Goal: Task Accomplishment & Management: Manage account settings

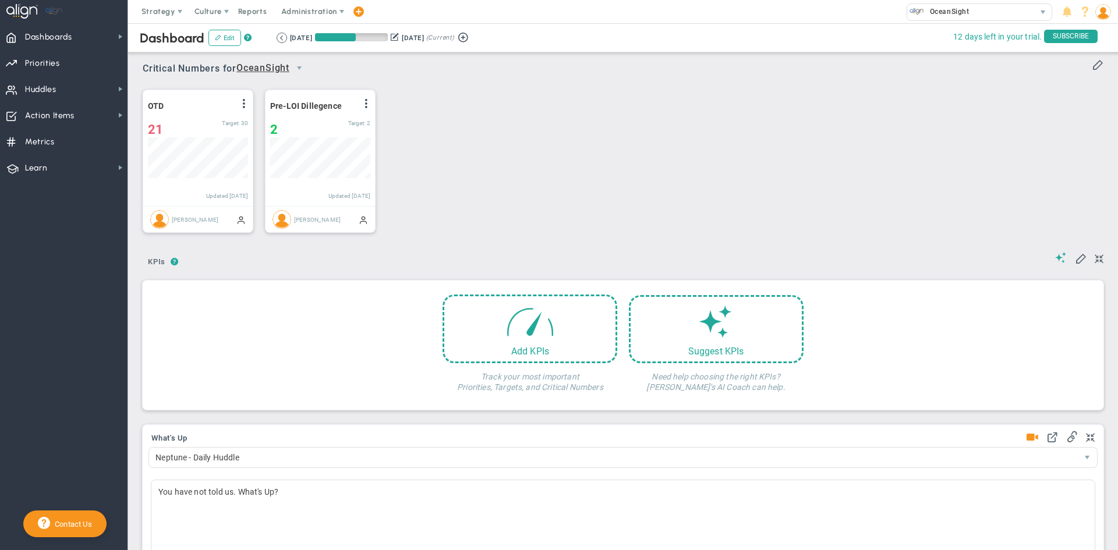
scroll to position [41, 100]
click at [81, 57] on span "Priorities OKR Tree Priorities OKRs" at bounding box center [63, 62] width 127 height 26
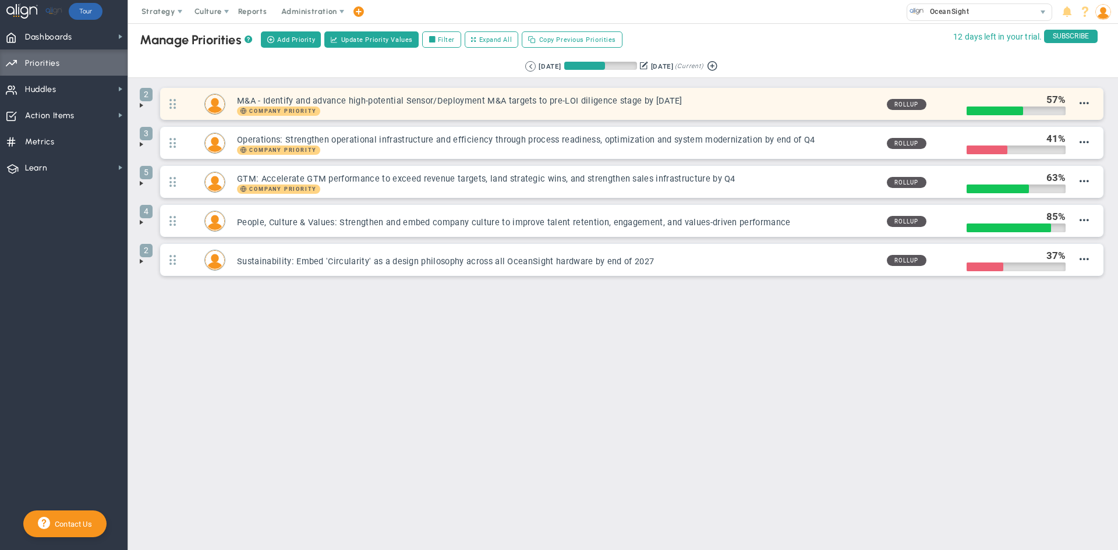
click at [383, 101] on h3 "M&A - Identify and advance high-potential Sensor/Deployment M&A targets to pre-…" at bounding box center [557, 100] width 640 height 11
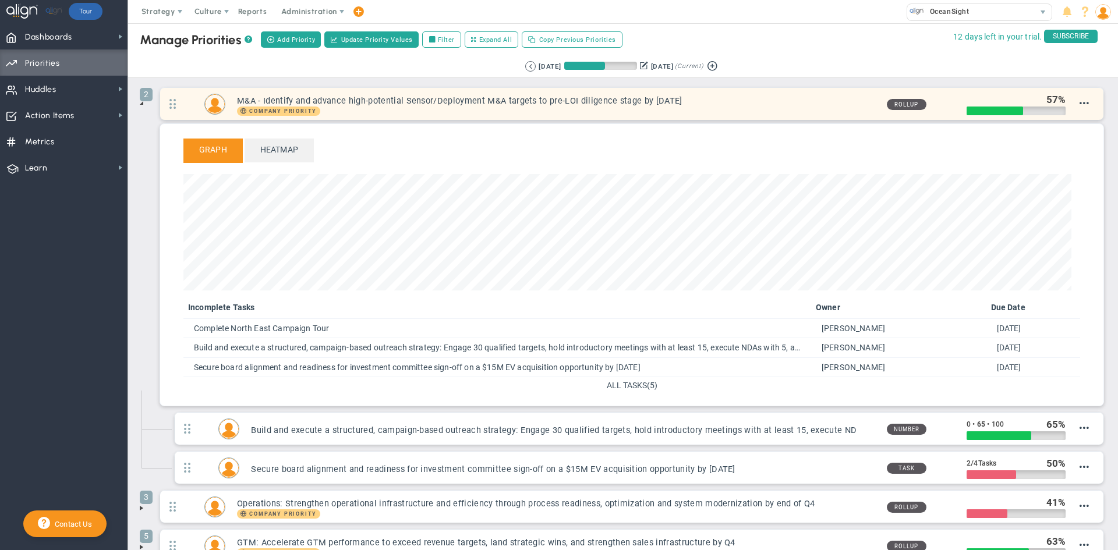
scroll to position [134, 888]
click at [396, 95] on h3 "M&A - Identify and advance high-potential Sensor/Deployment M&A targets to pre-…" at bounding box center [557, 100] width 640 height 11
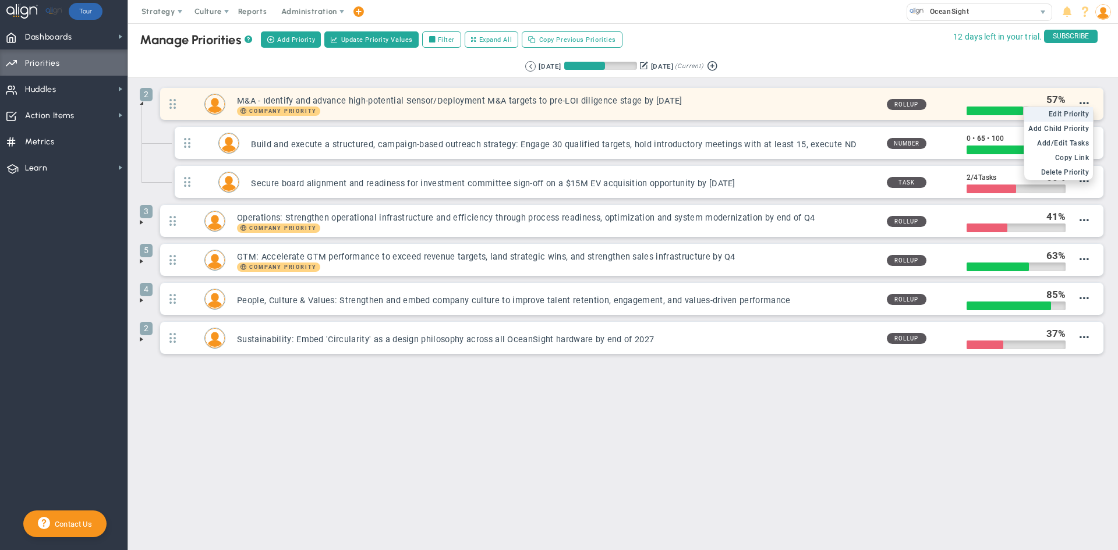
click at [1083, 113] on span "Edit Priority" at bounding box center [1068, 114] width 41 height 8
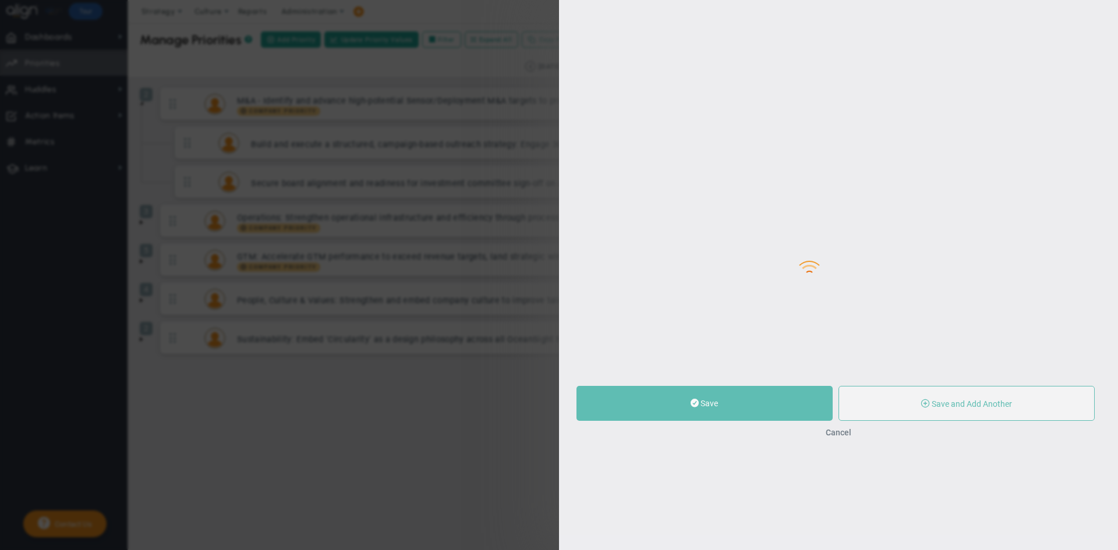
type input "M&A - Identify and advance high-potential Sensor/Deployment M&A targets to pre-…"
type input "0"
type input "57"
type input "100"
radio input "true"
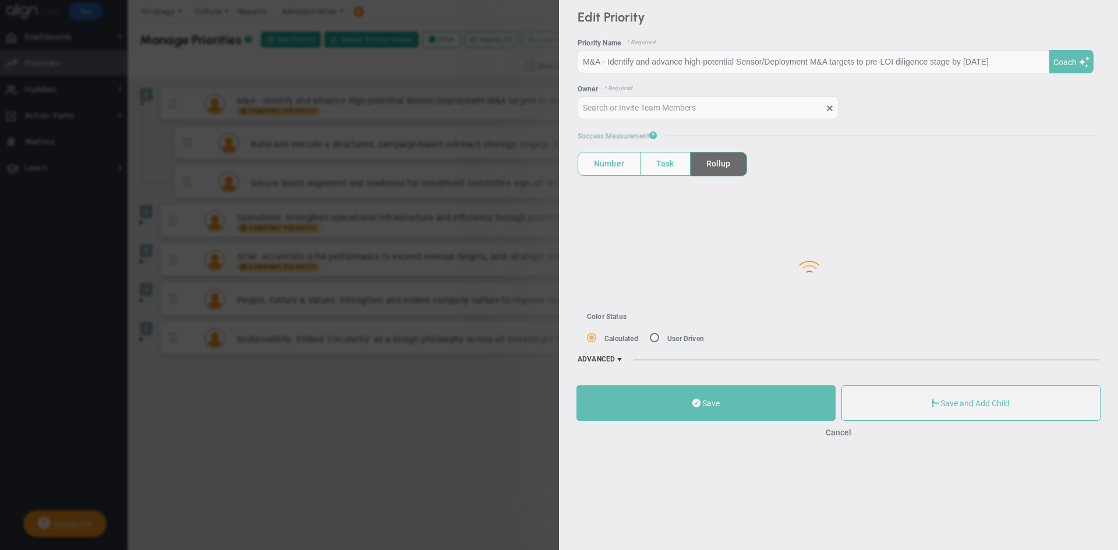
type input "[PERSON_NAME]"
type input "0"
type input "57"
type input "100"
radio input "true"
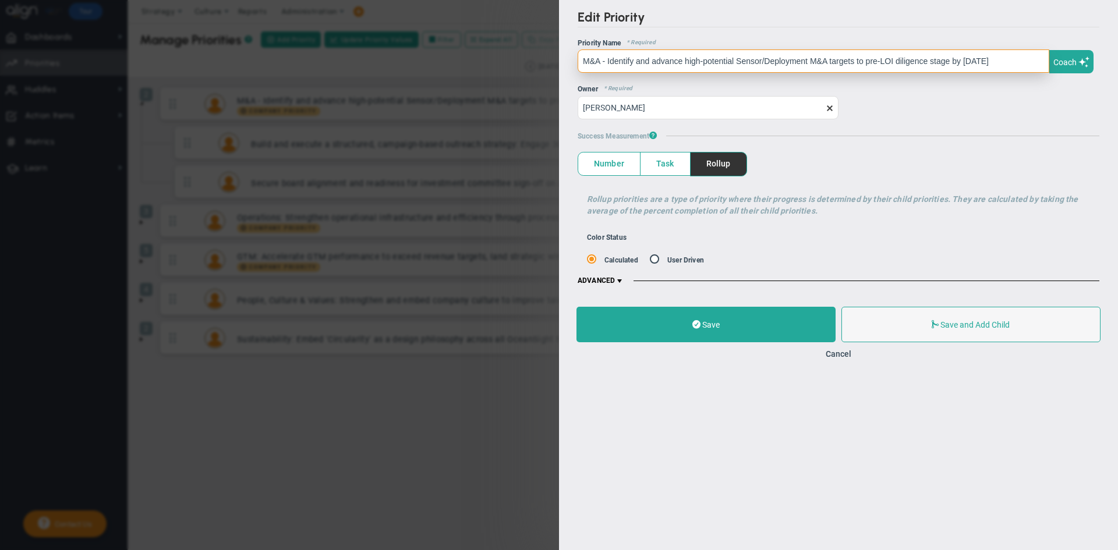
click at [693, 60] on input "M&A - Identify and advance high-potential Sensor/Deployment M&A targets to pre-…" at bounding box center [813, 60] width 472 height 23
click at [607, 57] on input "M&A - Identify and advance high-potential Sensor/Deployment M&A targets to pre-…" at bounding box center [813, 60] width 472 height 23
paste input "AchievedPre-LOIsign off from the IC on M&A target(s) totaling $15M USD revenue …"
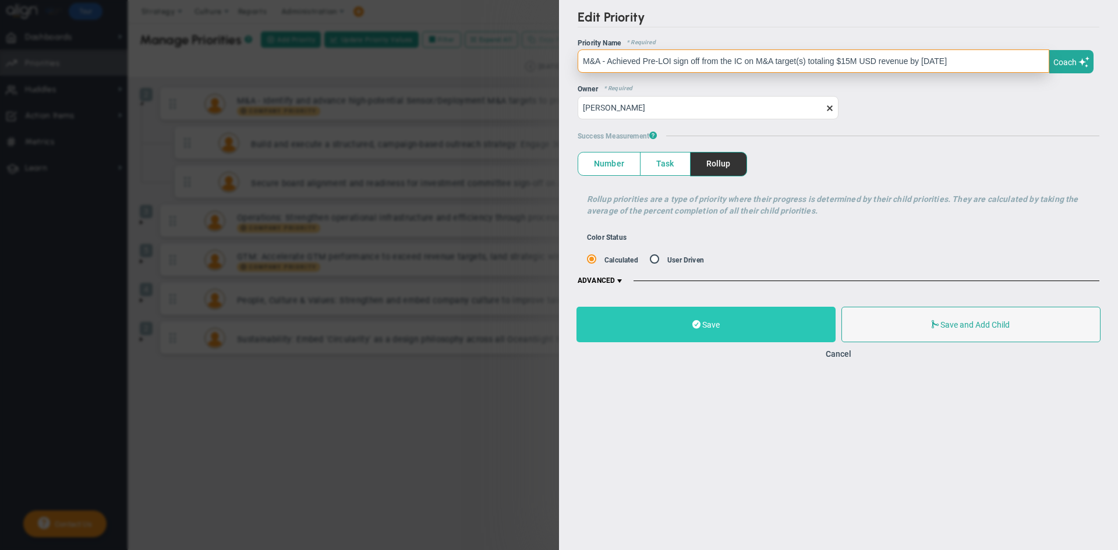
type input "M&A - Achieved Pre-LOI sign off from the IC on M&A target(s) totaling $15M USD …"
click at [735, 325] on button "Save" at bounding box center [705, 325] width 259 height 36
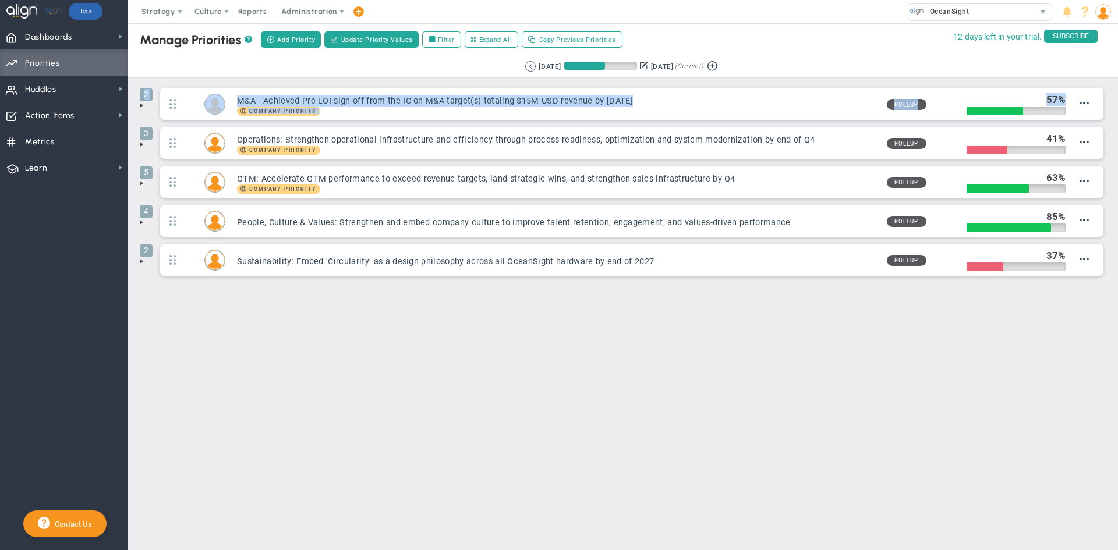
drag, startPoint x: 1074, startPoint y: 112, endPoint x: 1071, endPoint y: 61, distance: 51.3
click at [1071, 61] on div "Manage OKRs ? Manage Priorities ? Add Priority Create Project Update Priority V…" at bounding box center [623, 151] width 966 height 262
click at [1064, 66] on div "Retrieving period... [DATE] [DATE] (Current)" at bounding box center [622, 66] width 1013 height 23
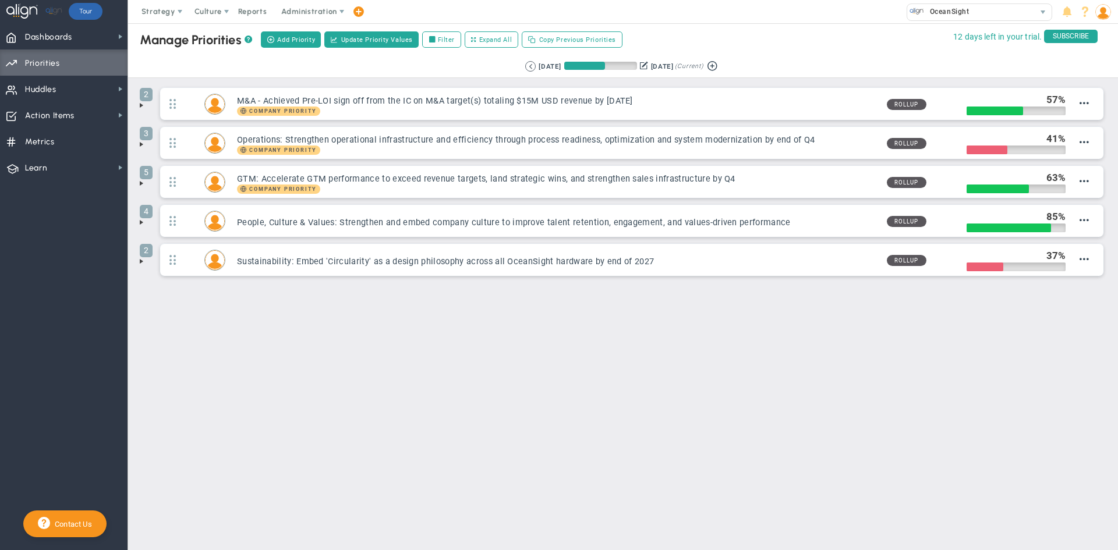
click at [471, 316] on div "Manage OKRs ? Manage Priorities ? Add Priority Create Project Update Priority V…" at bounding box center [623, 186] width 990 height 326
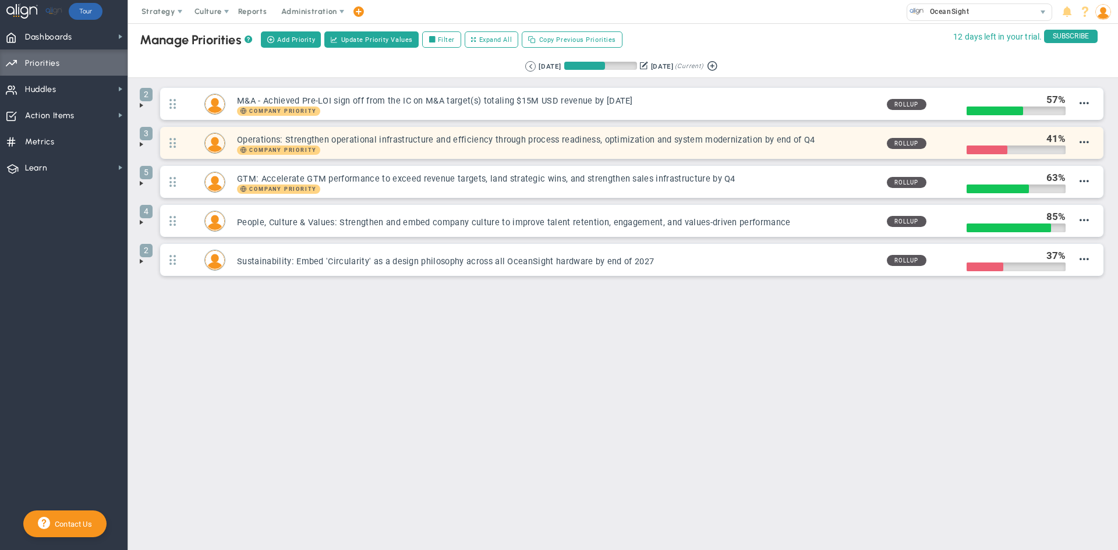
click at [559, 137] on h3 "Operations: Strengthen operational infrastructure and efficiency through proces…" at bounding box center [557, 139] width 640 height 11
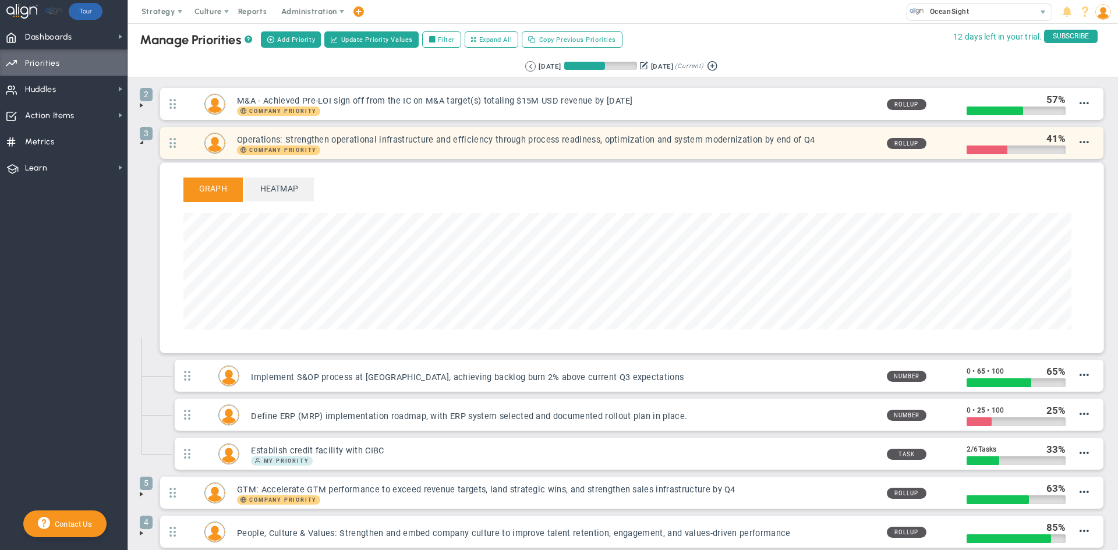
scroll to position [134, 888]
click at [1067, 151] on span "Edit Priority" at bounding box center [1068, 153] width 41 height 8
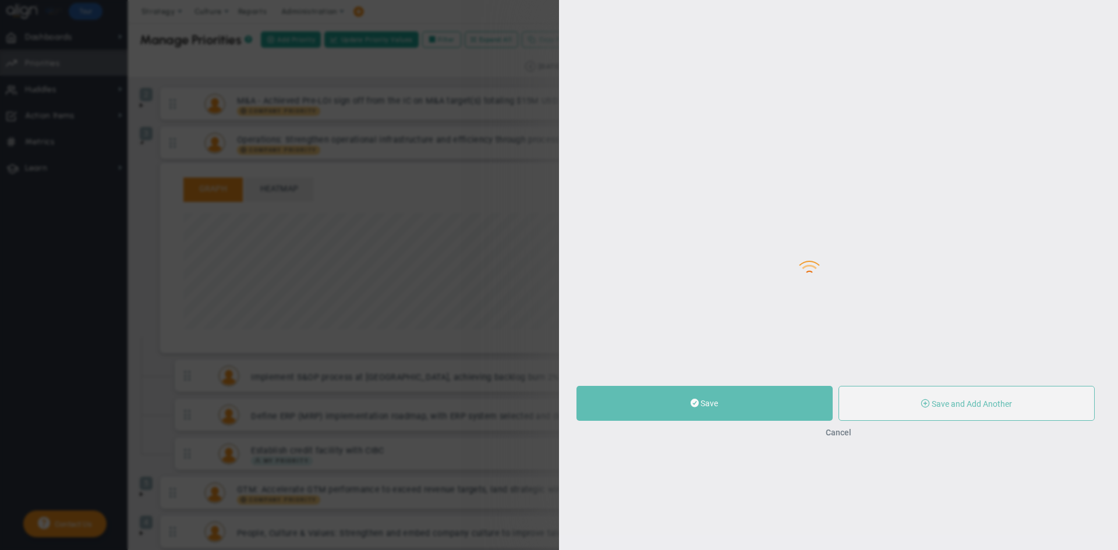
type input "Operations: Strengthen operational infrastructure and efficiency through proces…"
type input "0"
type input "41"
type input "100"
radio input "true"
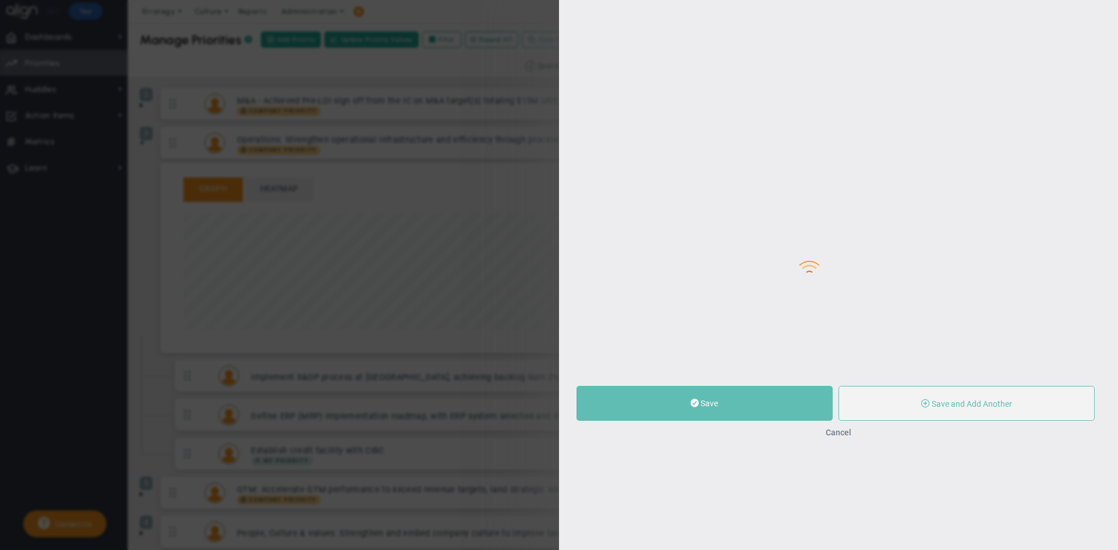
type input "[PERSON_NAME]"
type input "0"
type input "41"
type input "100"
radio input "true"
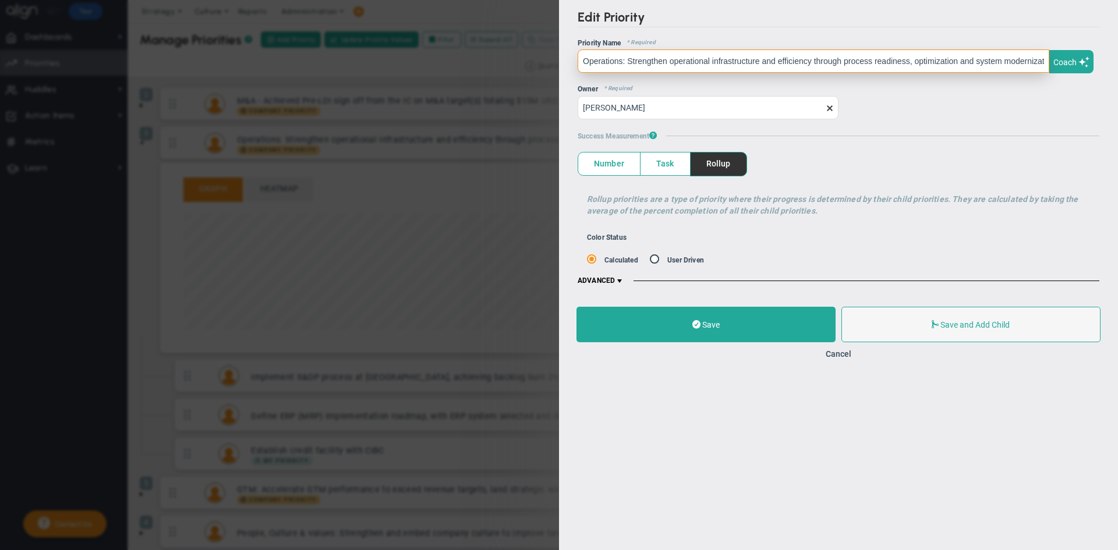
click at [721, 62] on input "Operations: Strengthen operational infrastructure and efficiency through proces…" at bounding box center [813, 60] width 472 height 23
drag, startPoint x: 627, startPoint y: 59, endPoint x: 1117, endPoint y: 57, distance: 490.2
click at [1117, 57] on div "Edit Priority OKR Name Priority Name Operations: Strengthen operational infrast…" at bounding box center [838, 147] width 559 height 295
paste input "Achieved an average on-time delivery rate of 30% at [GEOGRAPHIC_DATA] in Q3"
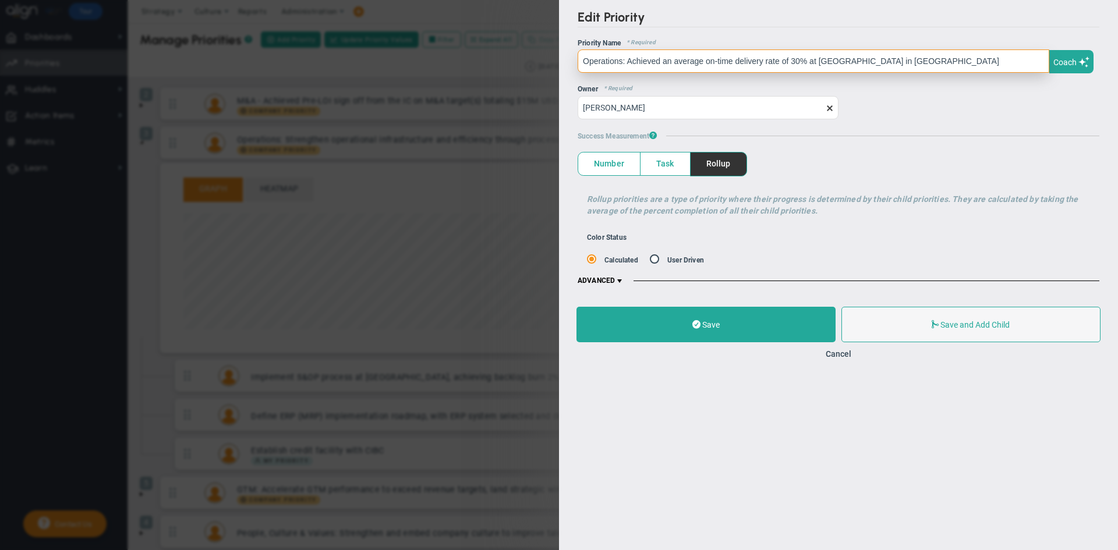
scroll to position [0, 0]
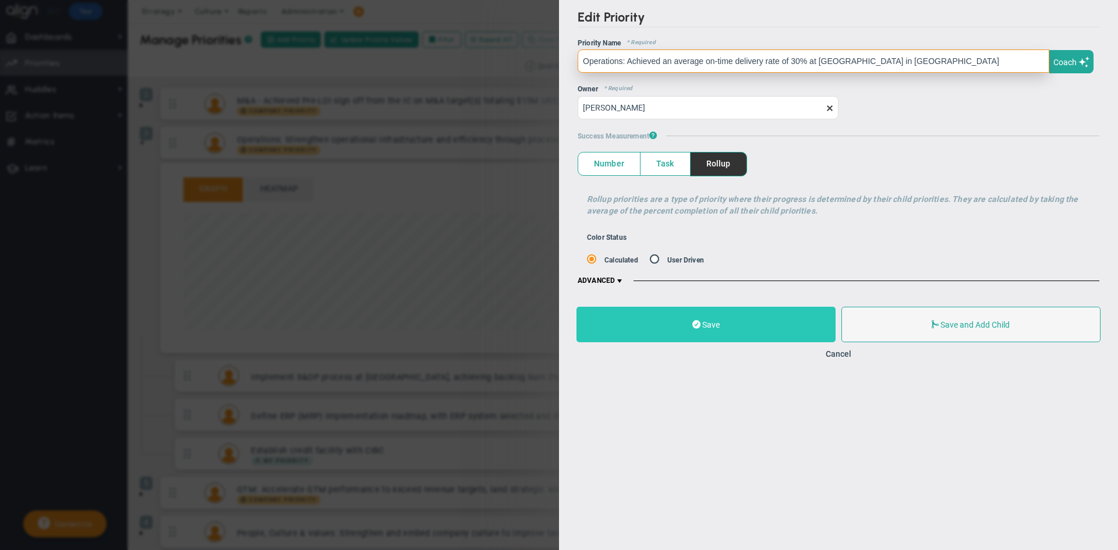
type input "Operations: Achieved an average on-time delivery rate of 30% at [GEOGRAPHIC_DAT…"
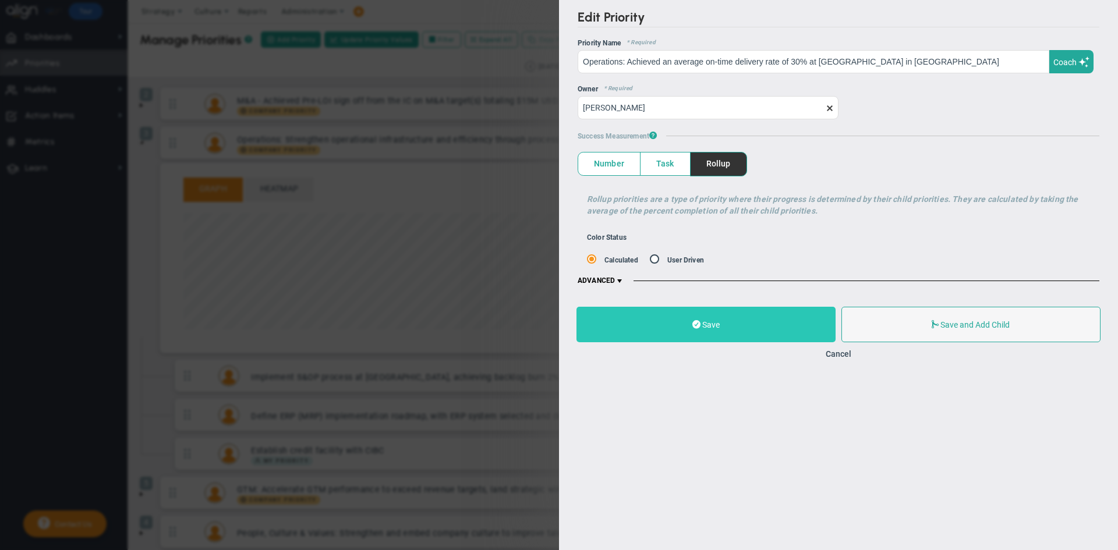
click at [765, 324] on button "Save" at bounding box center [705, 325] width 259 height 36
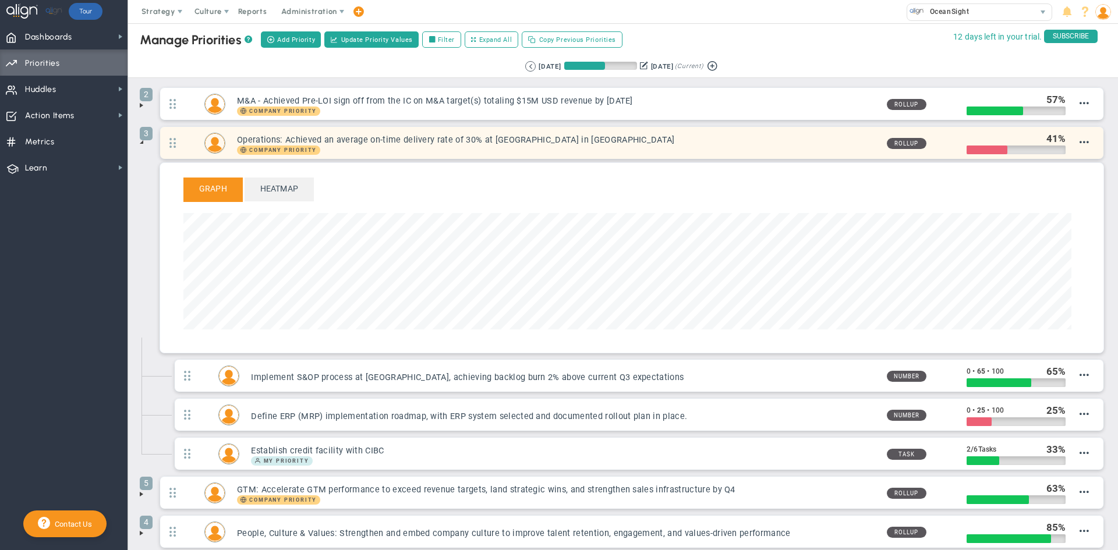
click at [407, 144] on h3 "Operations: Achieved an average on-time delivery rate of 30% at [GEOGRAPHIC_DAT…" at bounding box center [557, 139] width 640 height 11
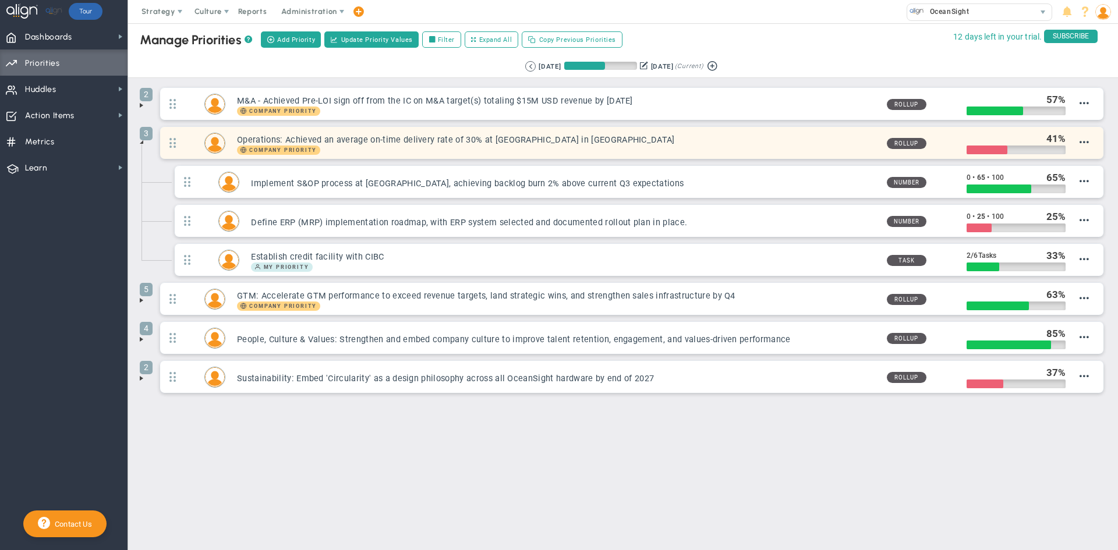
click at [374, 137] on h3 "Operations: Achieved an average on-time delivery rate of 30% at [GEOGRAPHIC_DAT…" at bounding box center [557, 139] width 640 height 11
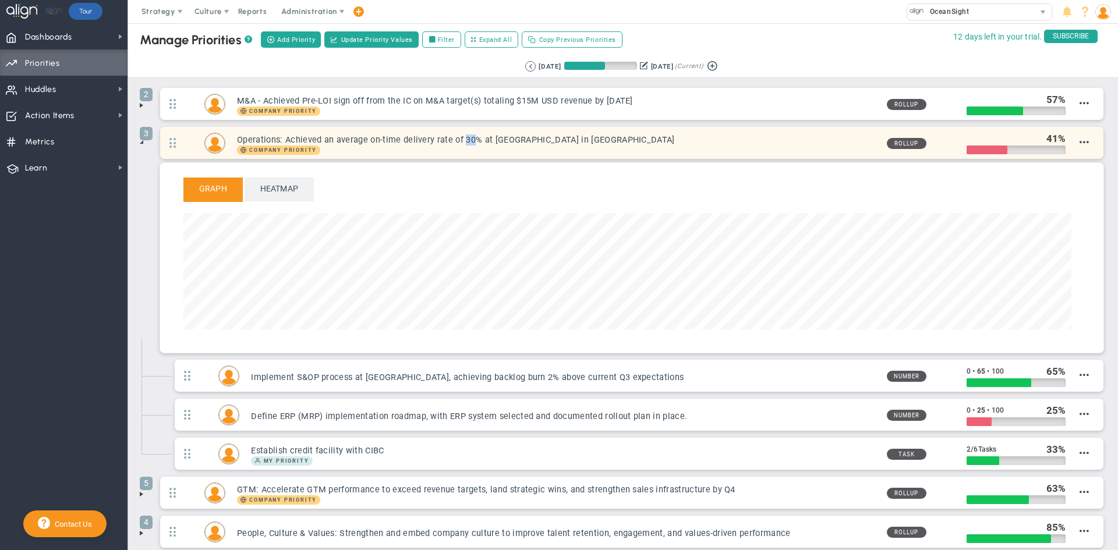
click at [374, 137] on h3 "Operations: Achieved an average on-time delivery rate of 30% at [GEOGRAPHIC_DAT…" at bounding box center [557, 139] width 640 height 11
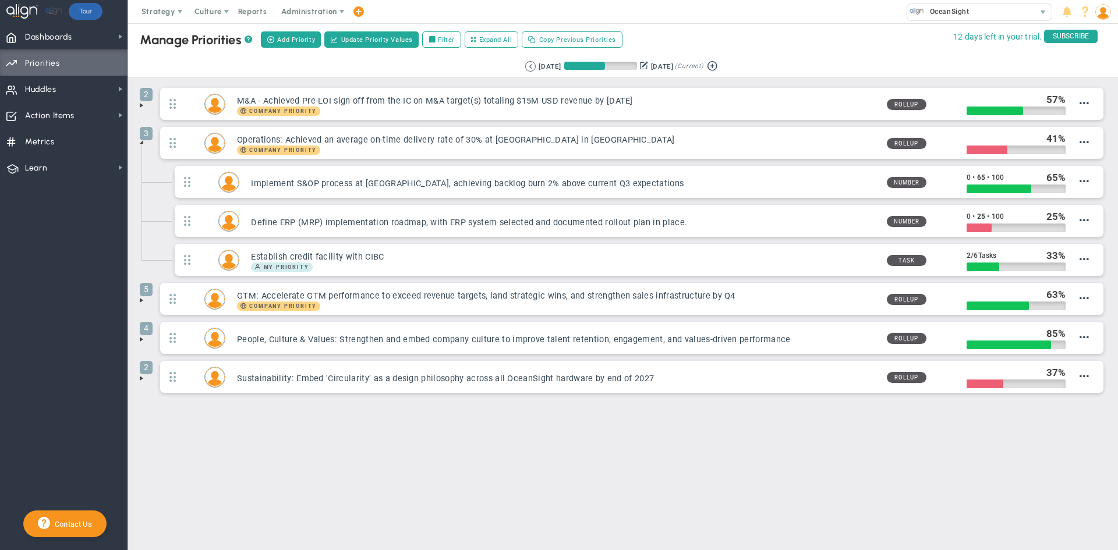
click at [140, 144] on span at bounding box center [141, 141] width 9 height 9
